Goal: Information Seeking & Learning: Find specific fact

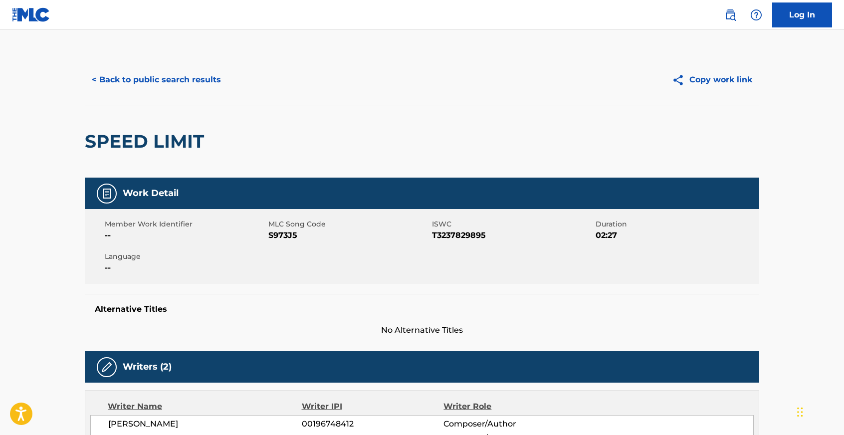
click at [185, 85] on button "< Back to public search results" at bounding box center [156, 79] width 143 height 25
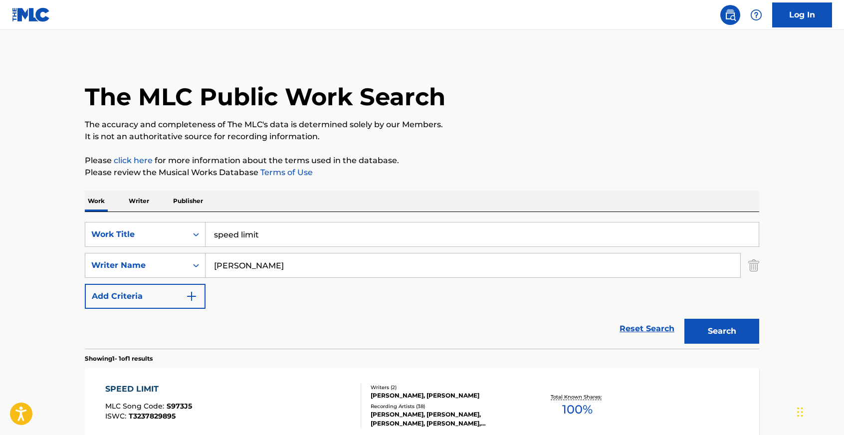
scroll to position [51, 0]
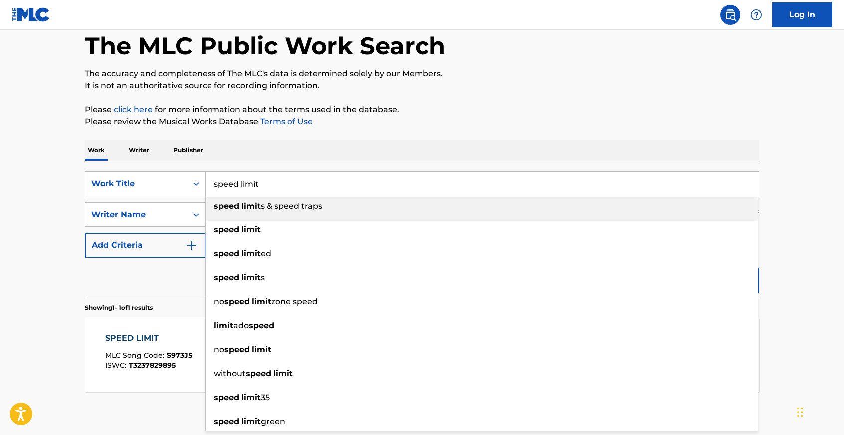
drag, startPoint x: 284, startPoint y: 188, endPoint x: 211, endPoint y: 184, distance: 73.5
click at [211, 184] on input "speed limit" at bounding box center [482, 184] width 553 height 24
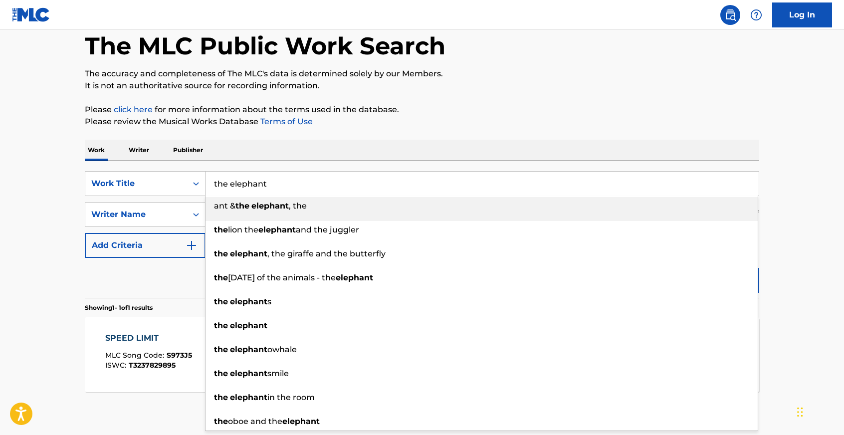
type input "the elephant"
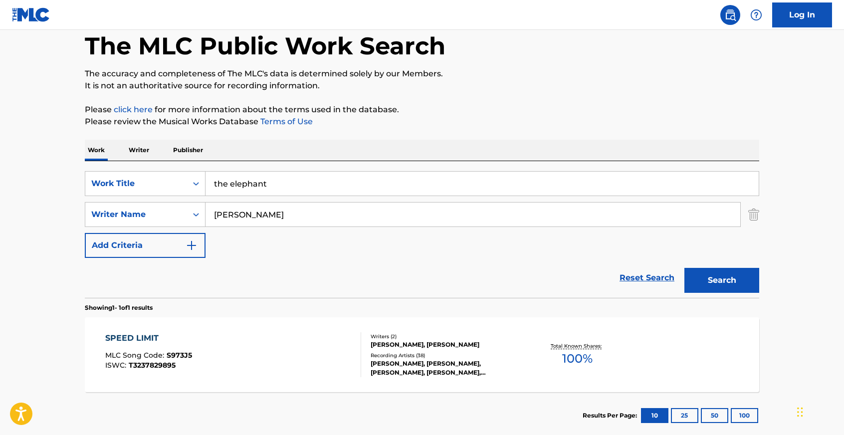
click at [290, 158] on div "Work Writer Publisher" at bounding box center [422, 150] width 675 height 21
click at [736, 286] on button "Search" at bounding box center [722, 280] width 75 height 25
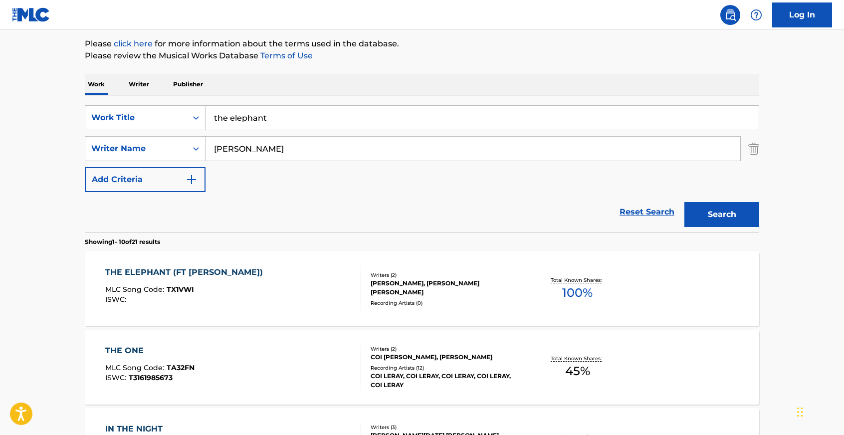
scroll to position [134, 0]
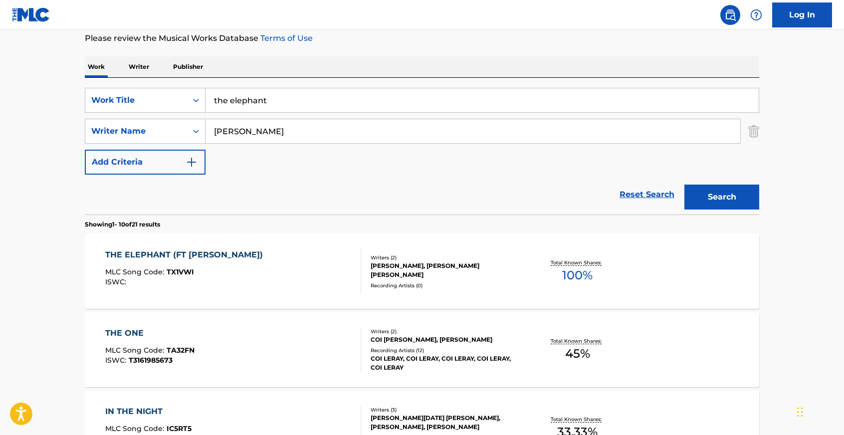
click at [190, 252] on div "THE ELEPHANT (FT MAGGIE ATONE)" at bounding box center [186, 255] width 163 height 12
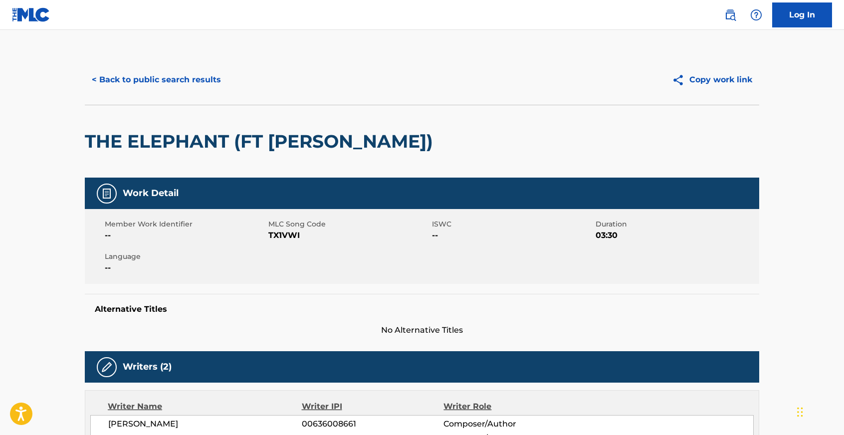
click at [115, 80] on button "< Back to public search results" at bounding box center [156, 79] width 143 height 25
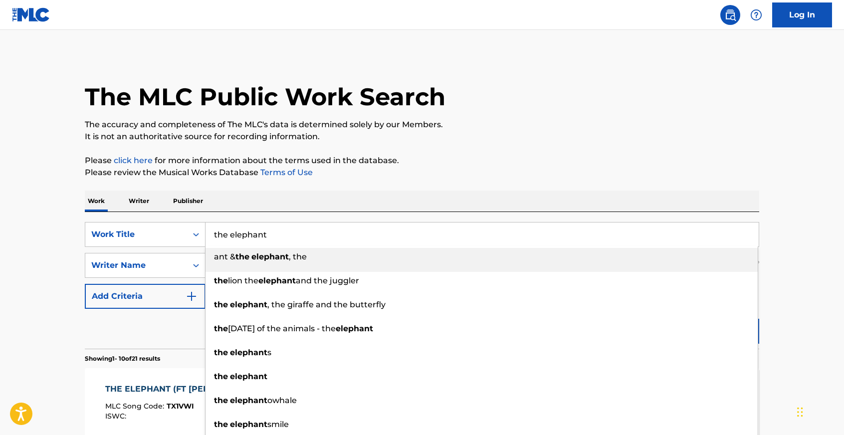
drag, startPoint x: 288, startPoint y: 236, endPoint x: 214, endPoint y: 230, distance: 74.6
click at [214, 230] on input "the elephant" at bounding box center [482, 235] width 553 height 24
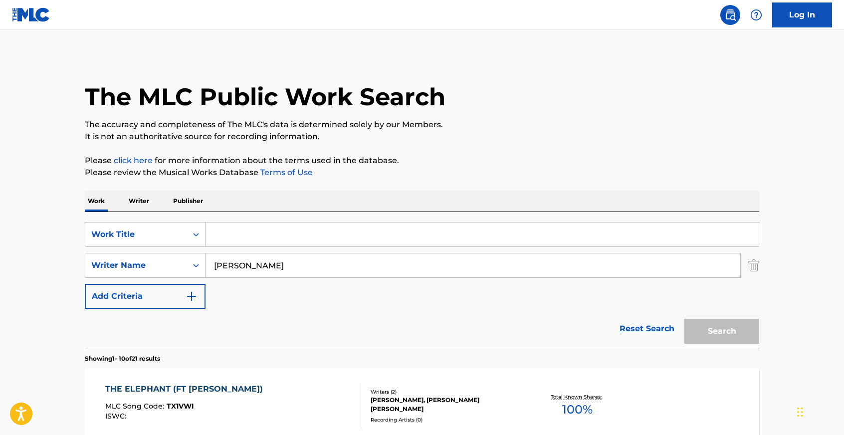
click at [477, 270] on input "james bay" at bounding box center [473, 266] width 535 height 24
click at [489, 316] on div "Reset Search Search" at bounding box center [422, 329] width 675 height 40
